Goal: Information Seeking & Learning: Find specific page/section

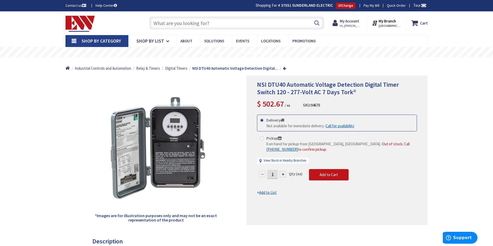
click at [199, 23] on input "text" at bounding box center [236, 23] width 175 height 13
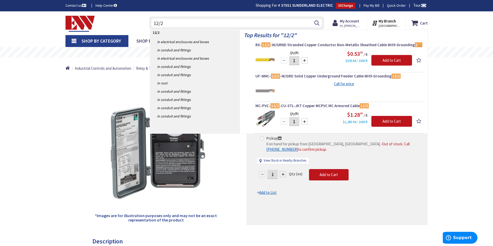
click at [176, 22] on input "12/2" at bounding box center [236, 23] width 175 height 13
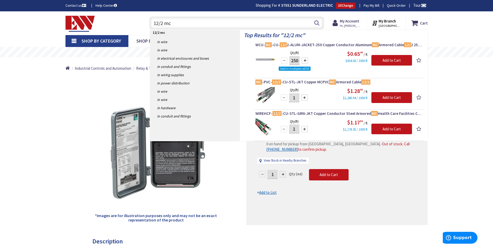
drag, startPoint x: 172, startPoint y: 21, endPoint x: 144, endPoint y: 21, distance: 28.4
click at [144, 21] on div "12/2 mc 12/2 mc Search" at bounding box center [235, 22] width 185 height 17
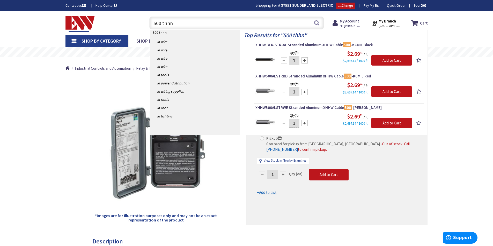
click at [183, 25] on input "500 thhn" at bounding box center [236, 23] width 175 height 13
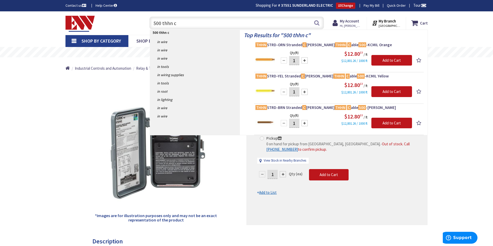
drag, startPoint x: 205, startPoint y: 22, endPoint x: 141, endPoint y: 24, distance: 63.9
click at [141, 24] on div "Toggle Nav 500 thhn c 500 thhn c Search Cart My Cart Close You have no items in…" at bounding box center [247, 22] width 370 height 17
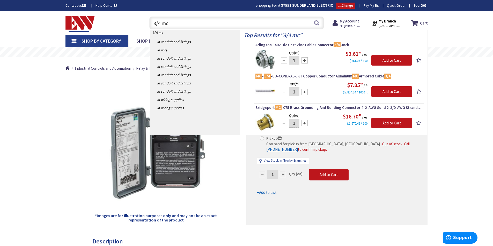
click at [274, 21] on input "3/4 mc" at bounding box center [236, 23] width 175 height 13
type input "3"
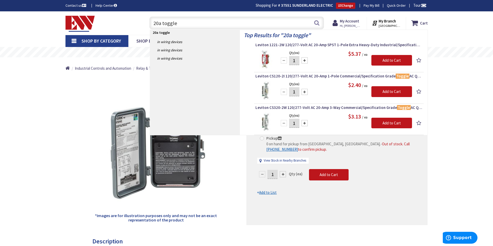
drag, startPoint x: 180, startPoint y: 22, endPoint x: 146, endPoint y: 22, distance: 34.1
click at [146, 22] on div "20a toggle 20a toggle Search" at bounding box center [235, 22] width 185 height 17
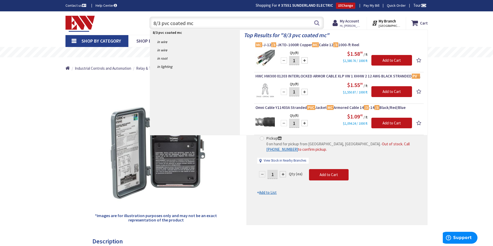
drag, startPoint x: 210, startPoint y: 24, endPoint x: 140, endPoint y: 22, distance: 69.3
click at [140, 22] on div "Toggle Nav 8/3 pvc coated mc 8/3 pvc coated mc Search Cart My Cart Close You ha…" at bounding box center [247, 22] width 370 height 17
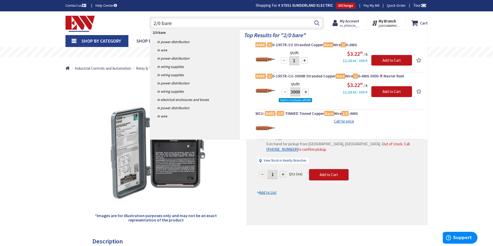
drag, startPoint x: 184, startPoint y: 22, endPoint x: 143, endPoint y: 20, distance: 41.2
click at [143, 20] on div "2/0 bare 2/0 bare Search" at bounding box center [235, 22] width 185 height 17
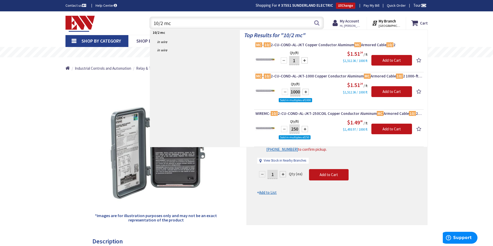
drag, startPoint x: 179, startPoint y: 24, endPoint x: 139, endPoint y: 28, distance: 40.9
click at [139, 28] on div "Toggle Nav 10/2 mc 10/2 mc Search Cart My Cart Close You have no items in your …" at bounding box center [247, 22] width 370 height 17
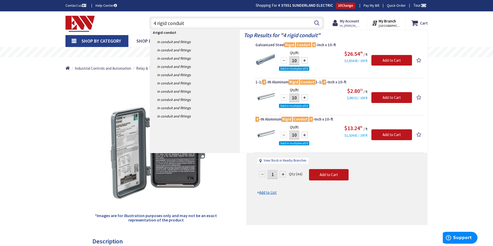
drag, startPoint x: 183, startPoint y: 24, endPoint x: 138, endPoint y: 22, distance: 45.5
click at [138, 22] on div "Toggle Nav 4 rigid conduit 4 rigid conduit Search Cart My Cart Close You have n…" at bounding box center [247, 22] width 370 height 17
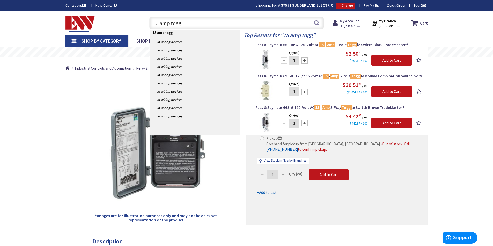
type input "15 amp toggle"
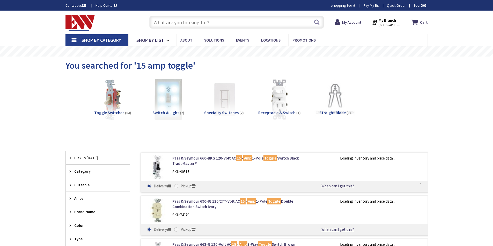
type input "[STREET_ADDRESS]"
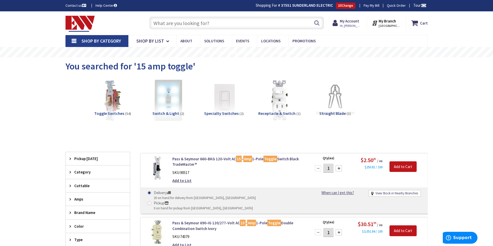
click at [244, 24] on input "text" at bounding box center [236, 23] width 175 height 13
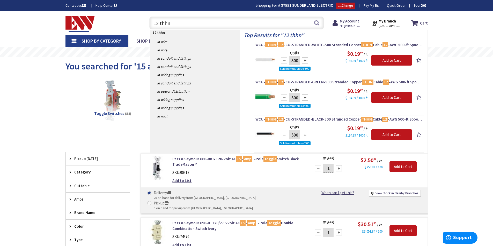
type input "12 thhn"
